Goal: Navigation & Orientation: Understand site structure

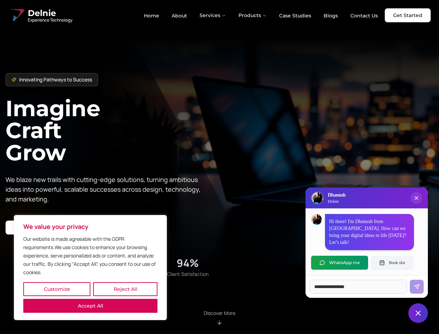
click at [57, 289] on button "Customize" at bounding box center [56, 289] width 67 height 14
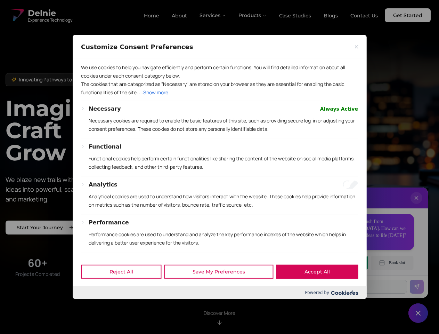
click at [90, 227] on button "Performance" at bounding box center [109, 222] width 40 height 8
click at [219, 167] on p "Functional cookies help perform certain functionalities like sharing the conten…" at bounding box center [223, 162] width 269 height 17
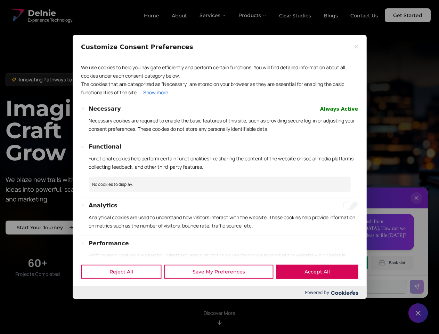
click at [213, 15] on div at bounding box center [219, 167] width 439 height 334
click at [253, 15] on div at bounding box center [219, 167] width 439 height 334
click at [416, 205] on div at bounding box center [219, 167] width 439 height 334
click at [339, 262] on div "Reject All Save My Preferences Accept All" at bounding box center [220, 271] width 294 height 30
click at [392, 262] on div at bounding box center [219, 167] width 439 height 334
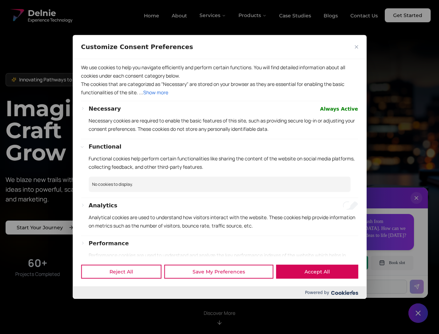
click at [418, 313] on div at bounding box center [219, 167] width 439 height 334
